Goal: Find specific page/section: Find specific page/section

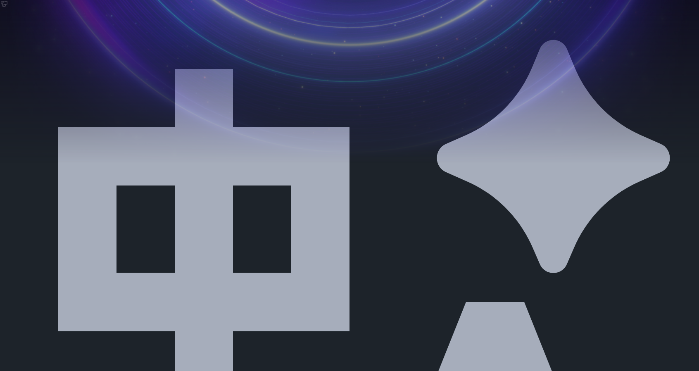
scroll to position [165, 0]
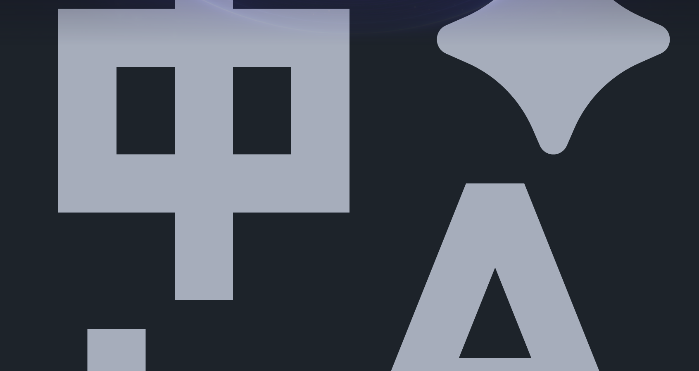
scroll to position [165, 0]
